Goal: Transaction & Acquisition: Purchase product/service

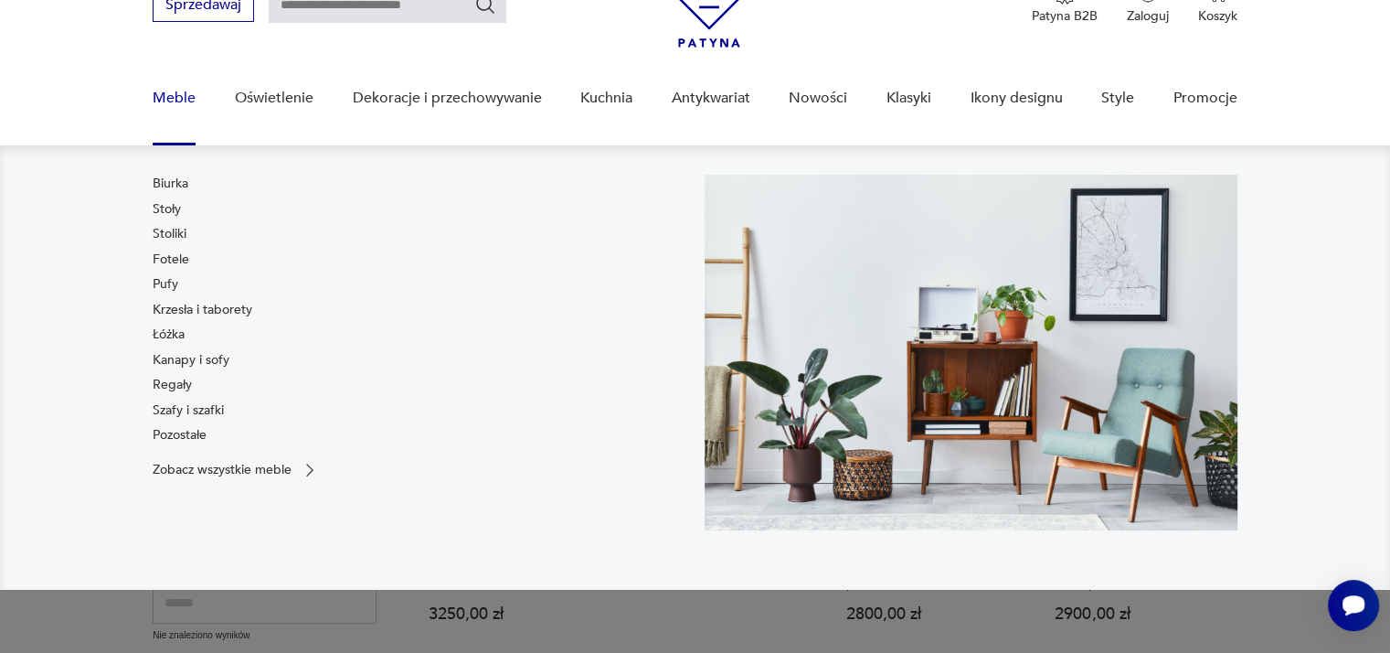
click at [175, 94] on link "Meble" at bounding box center [174, 98] width 43 height 70
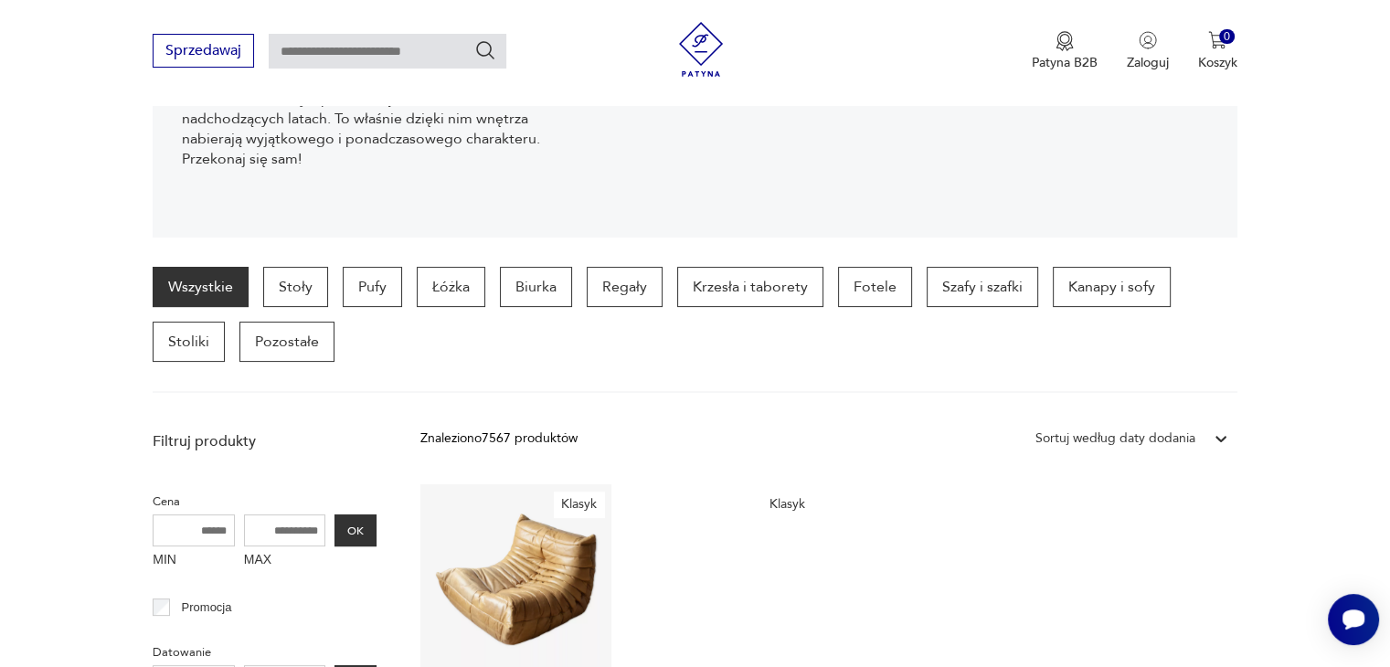
scroll to position [339, 0]
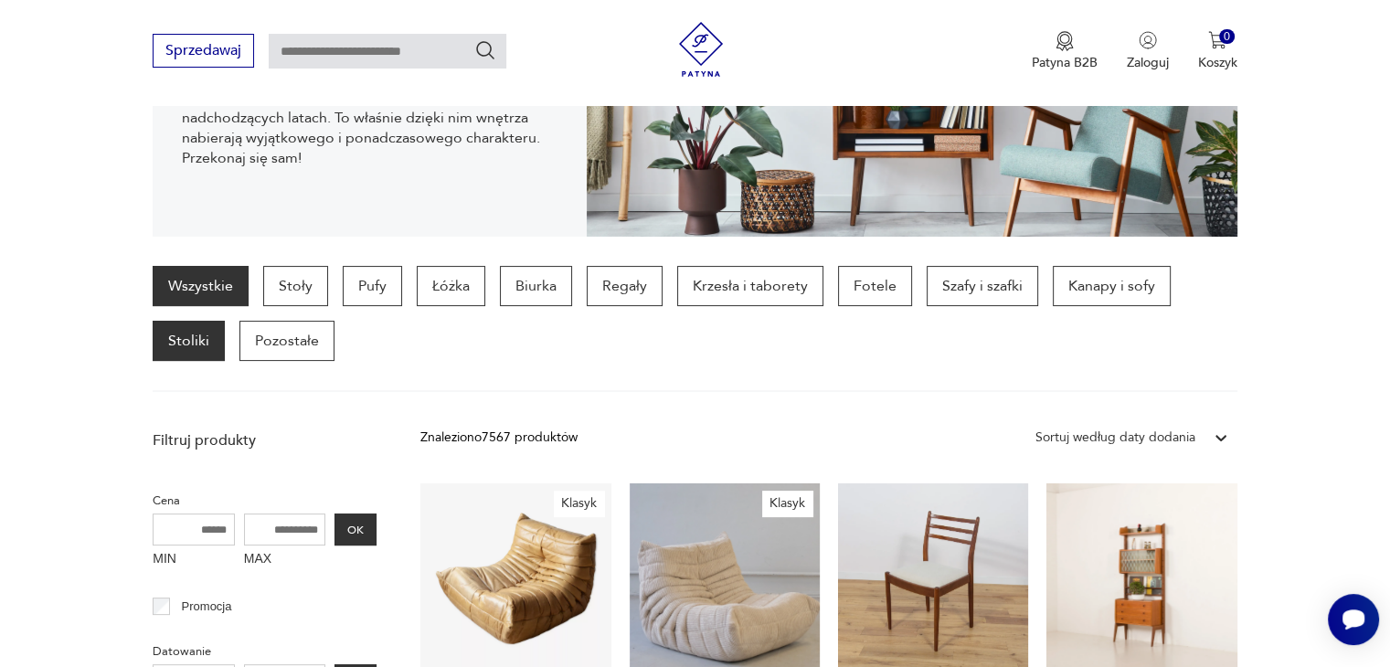
click at [197, 334] on p "Stoliki" at bounding box center [189, 341] width 72 height 40
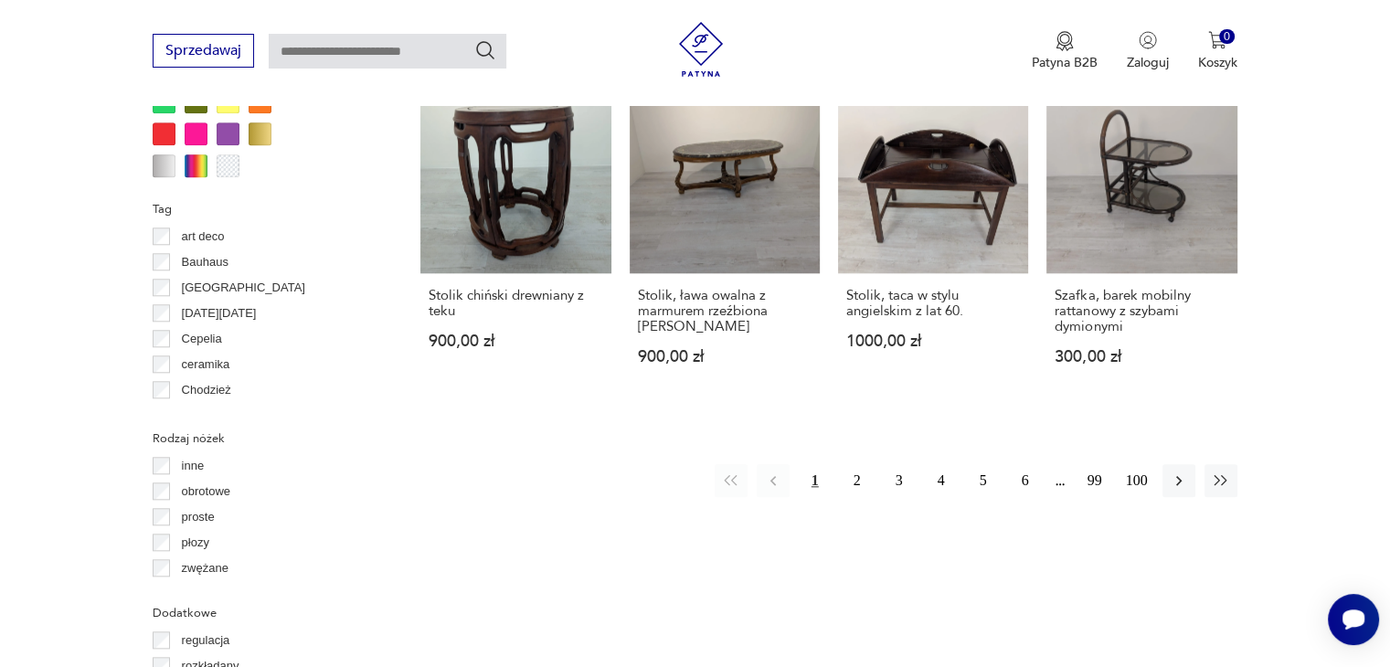
scroll to position [1799, 0]
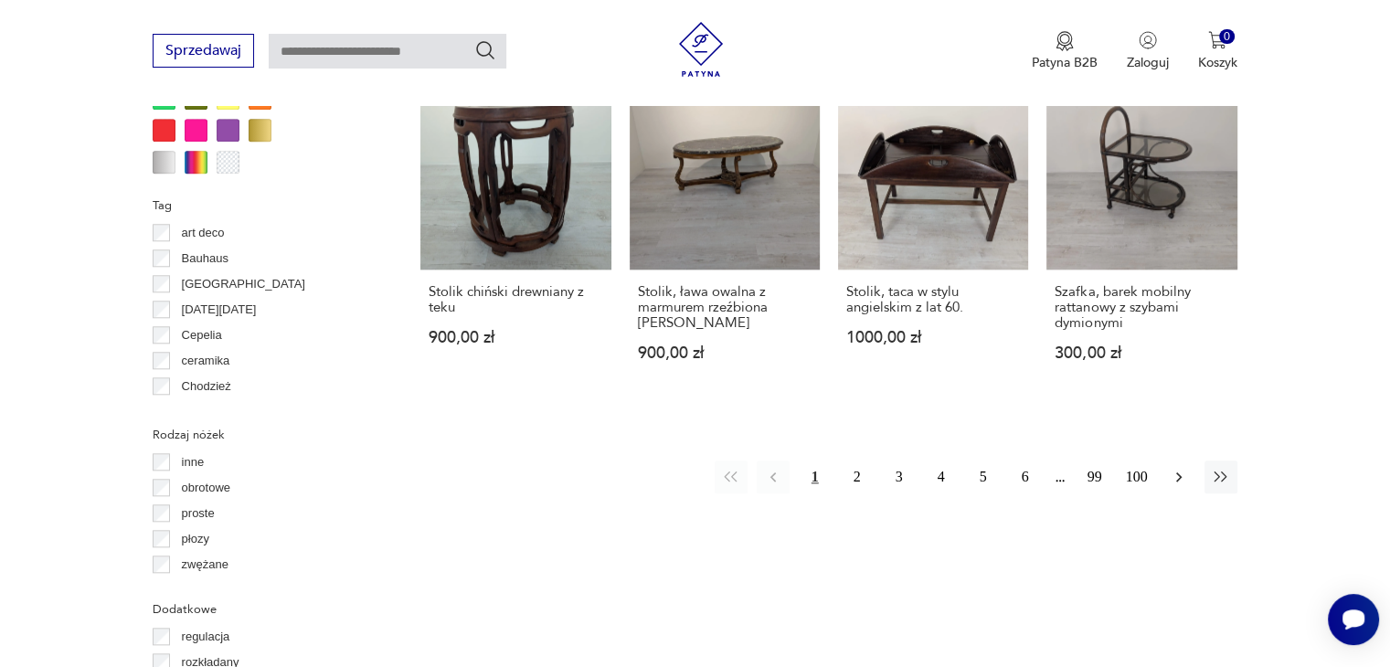
click at [1179, 472] on icon "button" at bounding box center [1178, 477] width 5 height 10
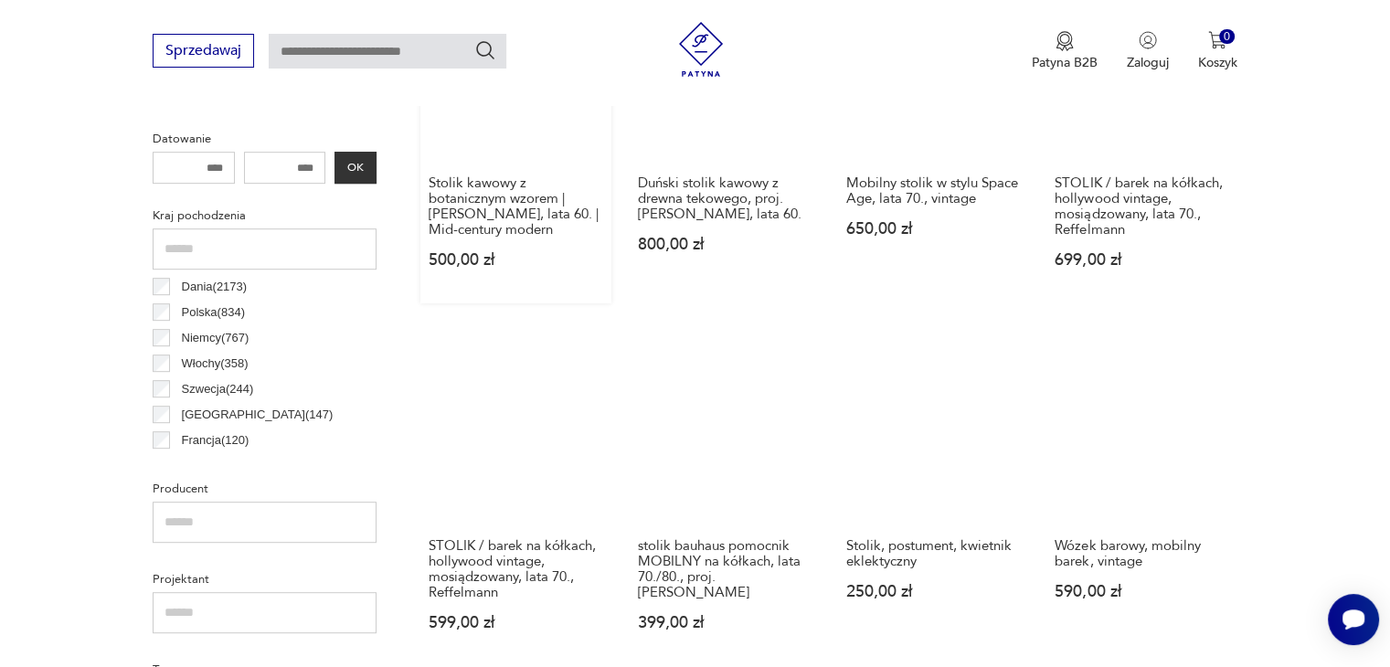
scroll to position [851, 0]
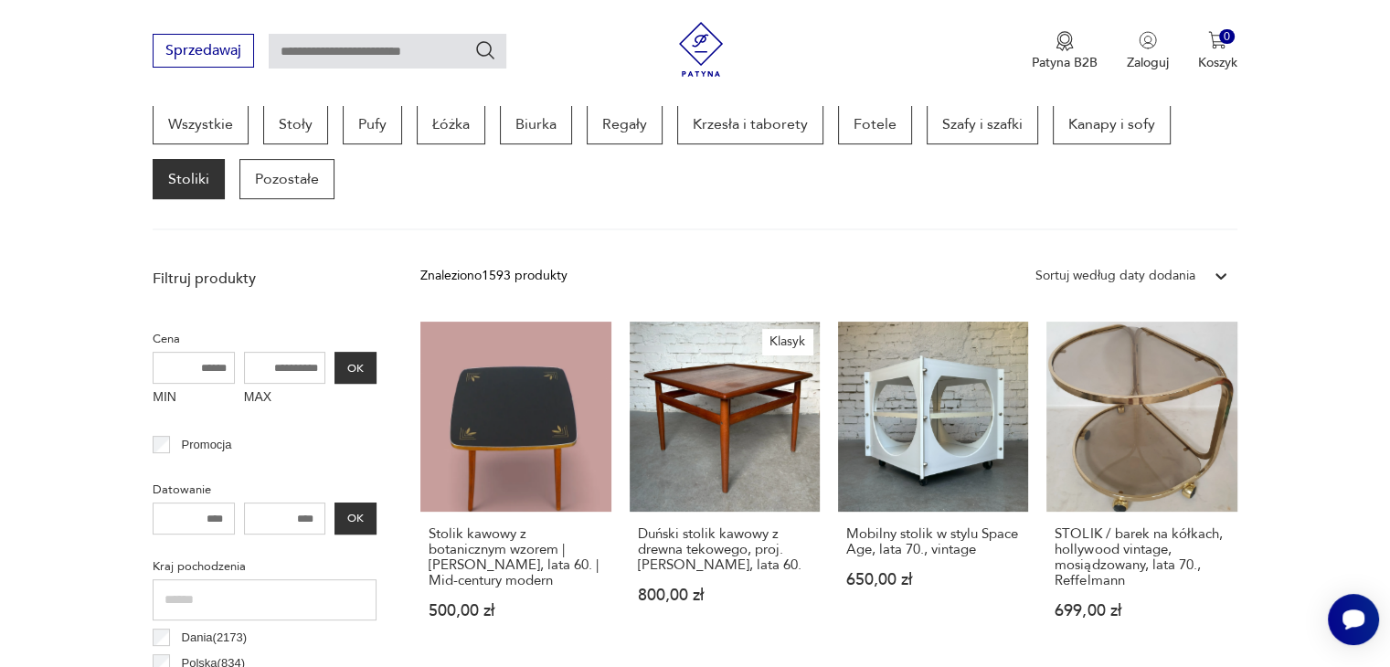
scroll to position [484, 0]
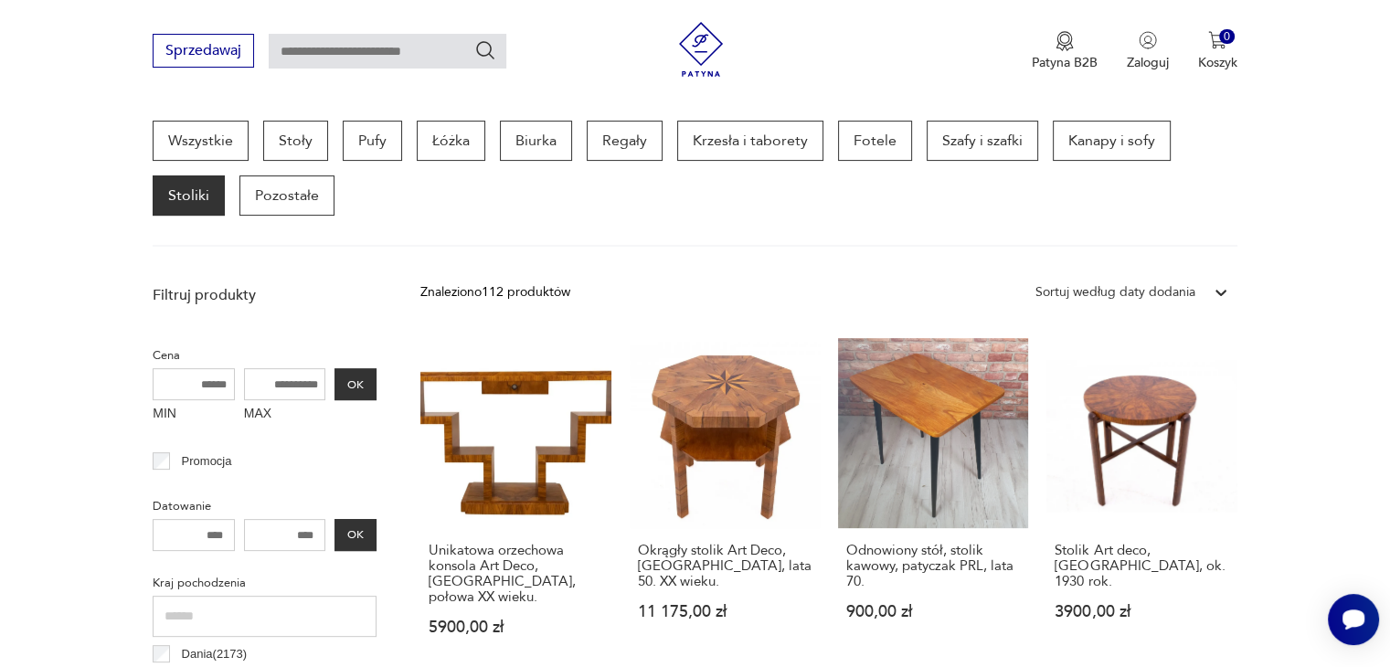
click at [291, 376] on input "MAX" at bounding box center [285, 384] width 82 height 32
type input "*"
type input "***"
click at [357, 376] on button "OK" at bounding box center [355, 384] width 42 height 32
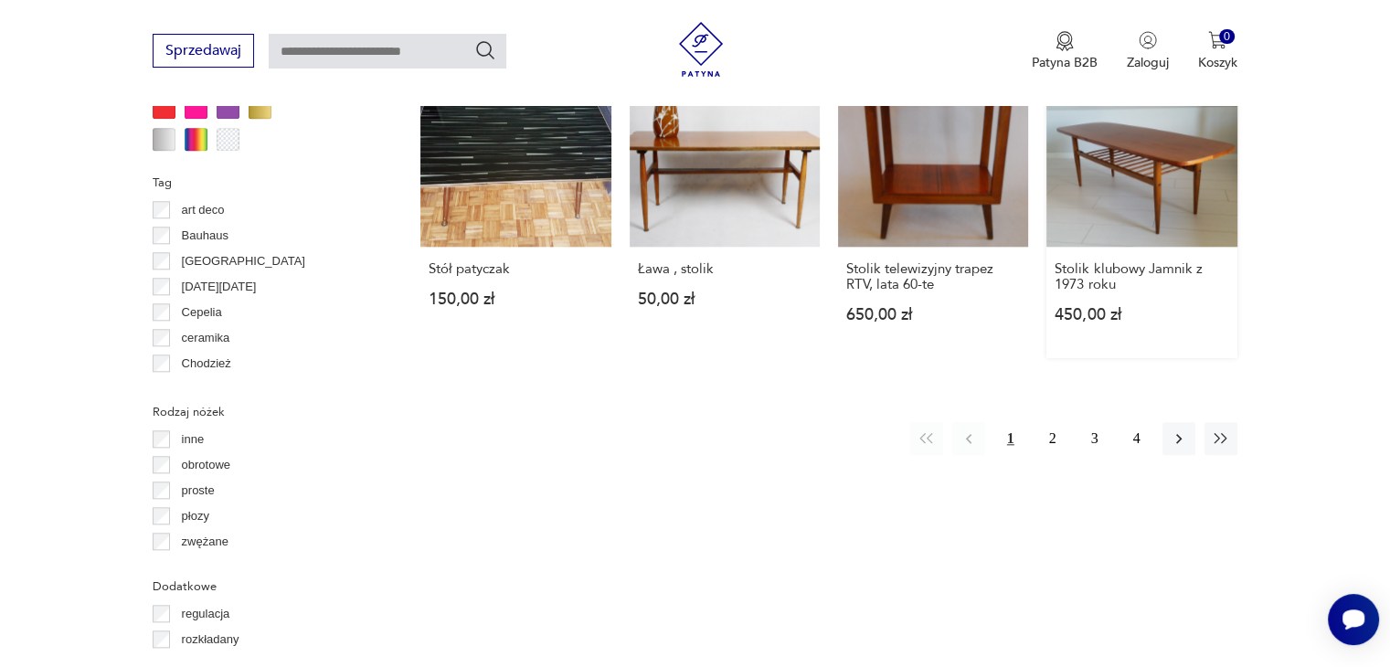
scroll to position [1822, 0]
click at [1185, 429] on icon "button" at bounding box center [1179, 438] width 18 height 18
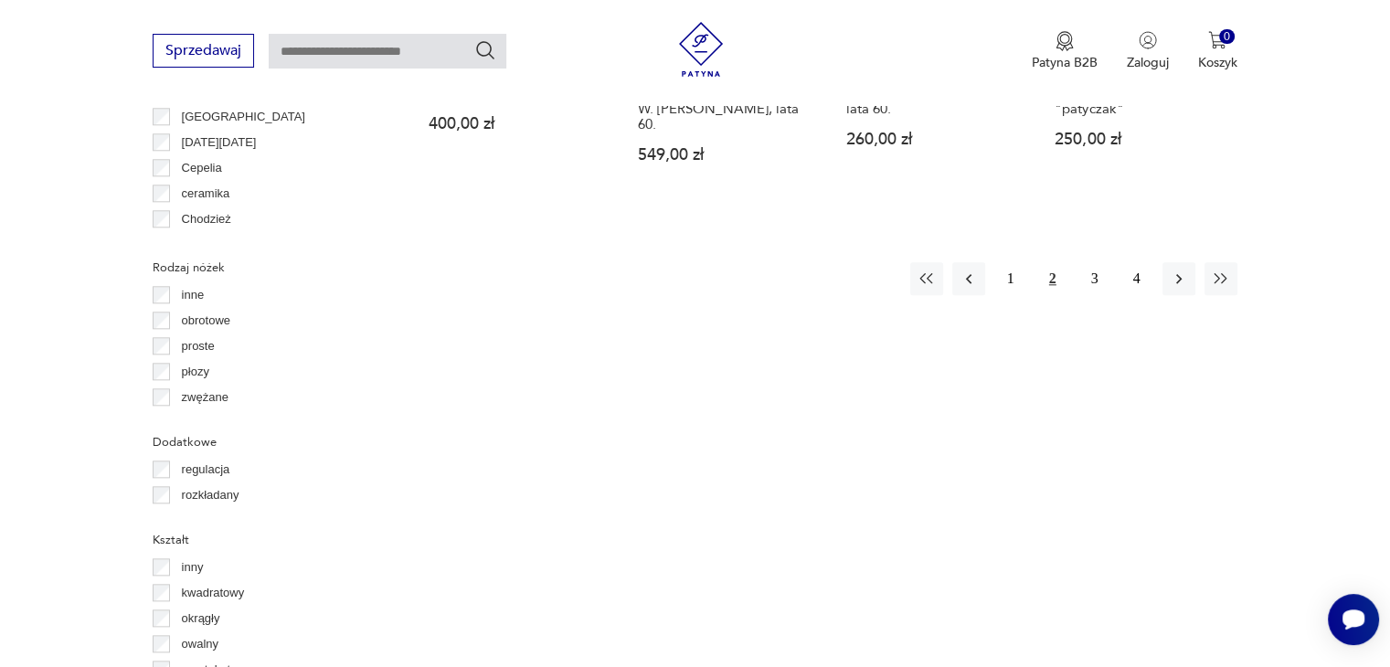
scroll to position [1963, 0]
click at [1164, 269] on button "button" at bounding box center [1179, 281] width 33 height 33
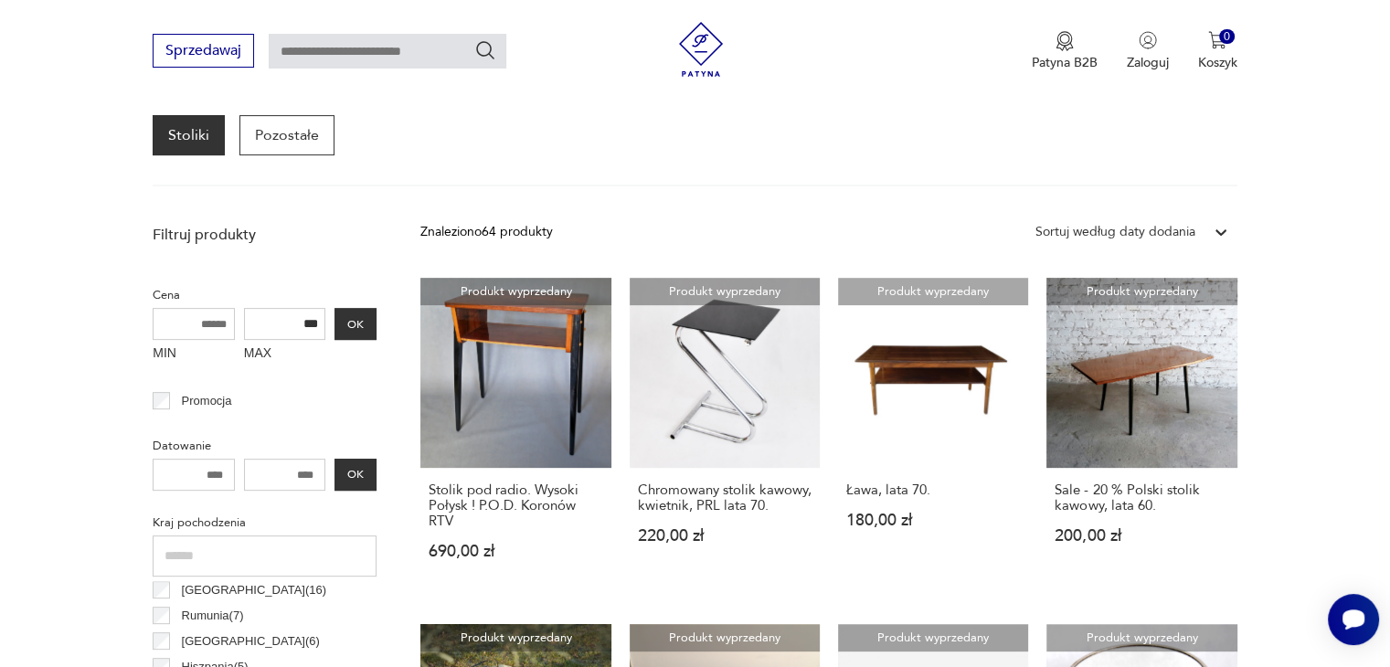
scroll to position [484, 0]
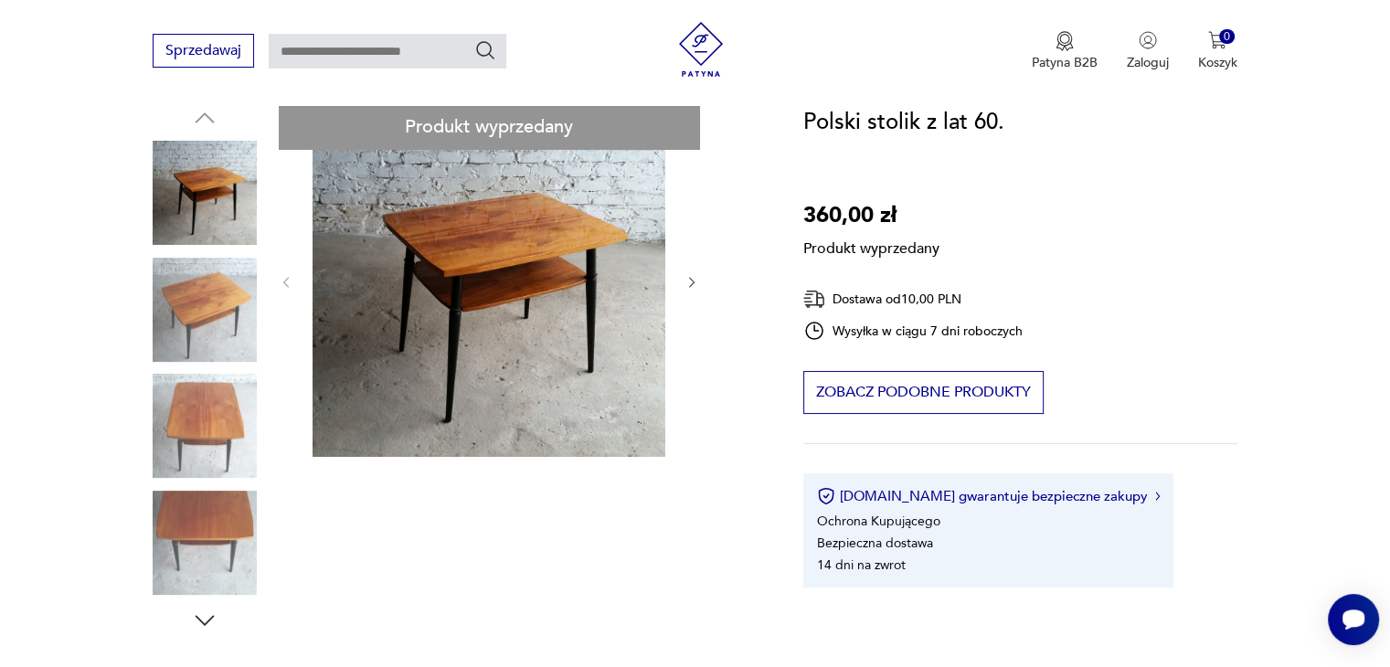
scroll to position [197, 0]
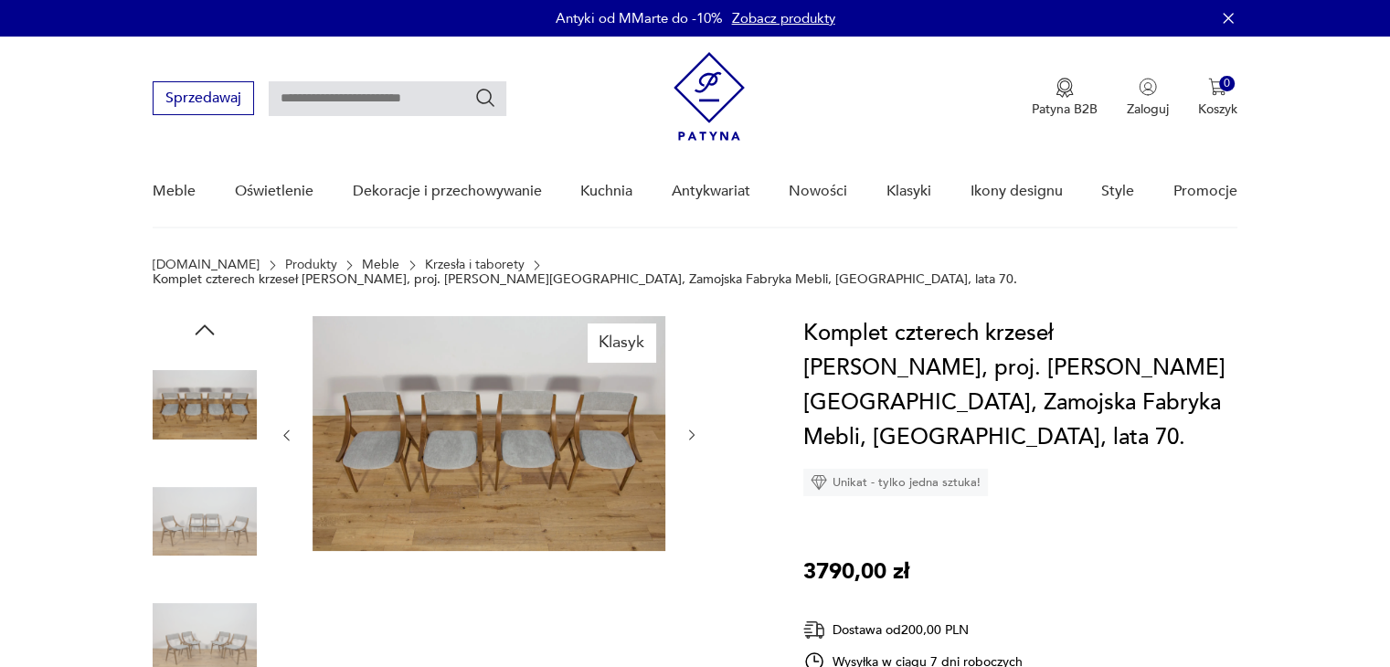
click at [697, 428] on icon "button" at bounding box center [693, 436] width 16 height 16
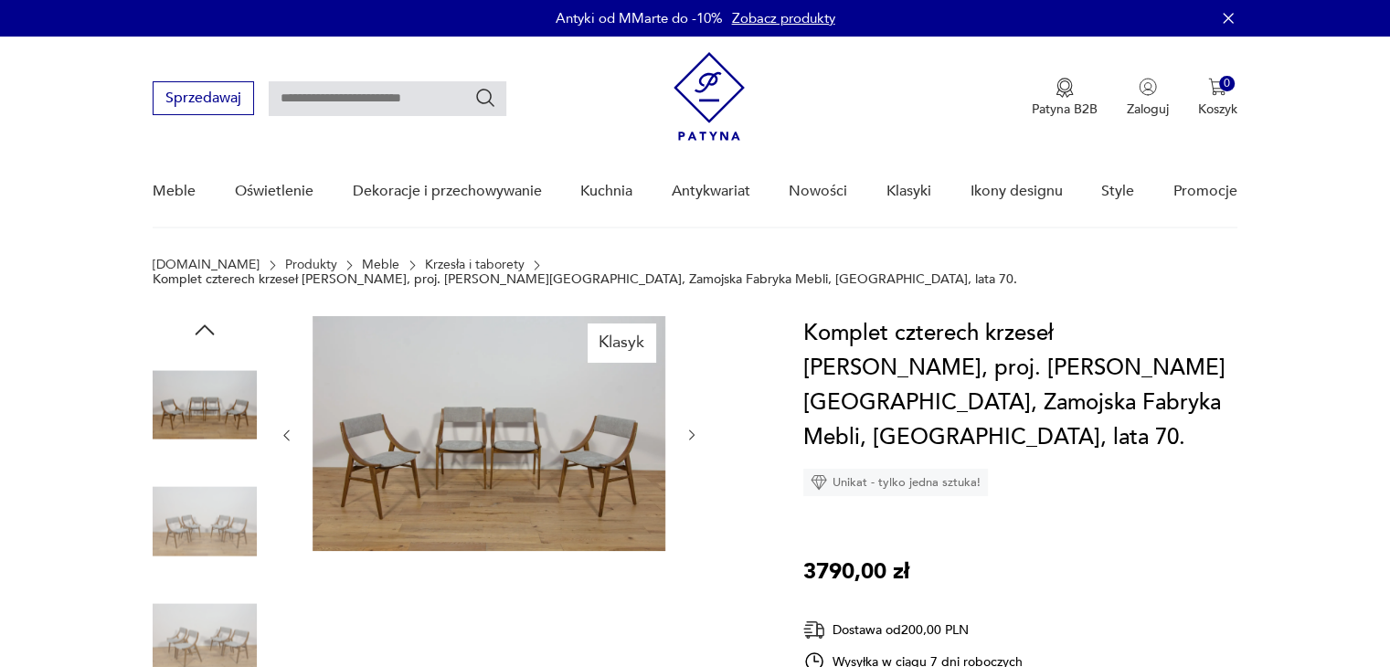
click at [697, 428] on icon "button" at bounding box center [693, 436] width 16 height 16
